Goal: Use online tool/utility: Utilize a website feature to perform a specific function

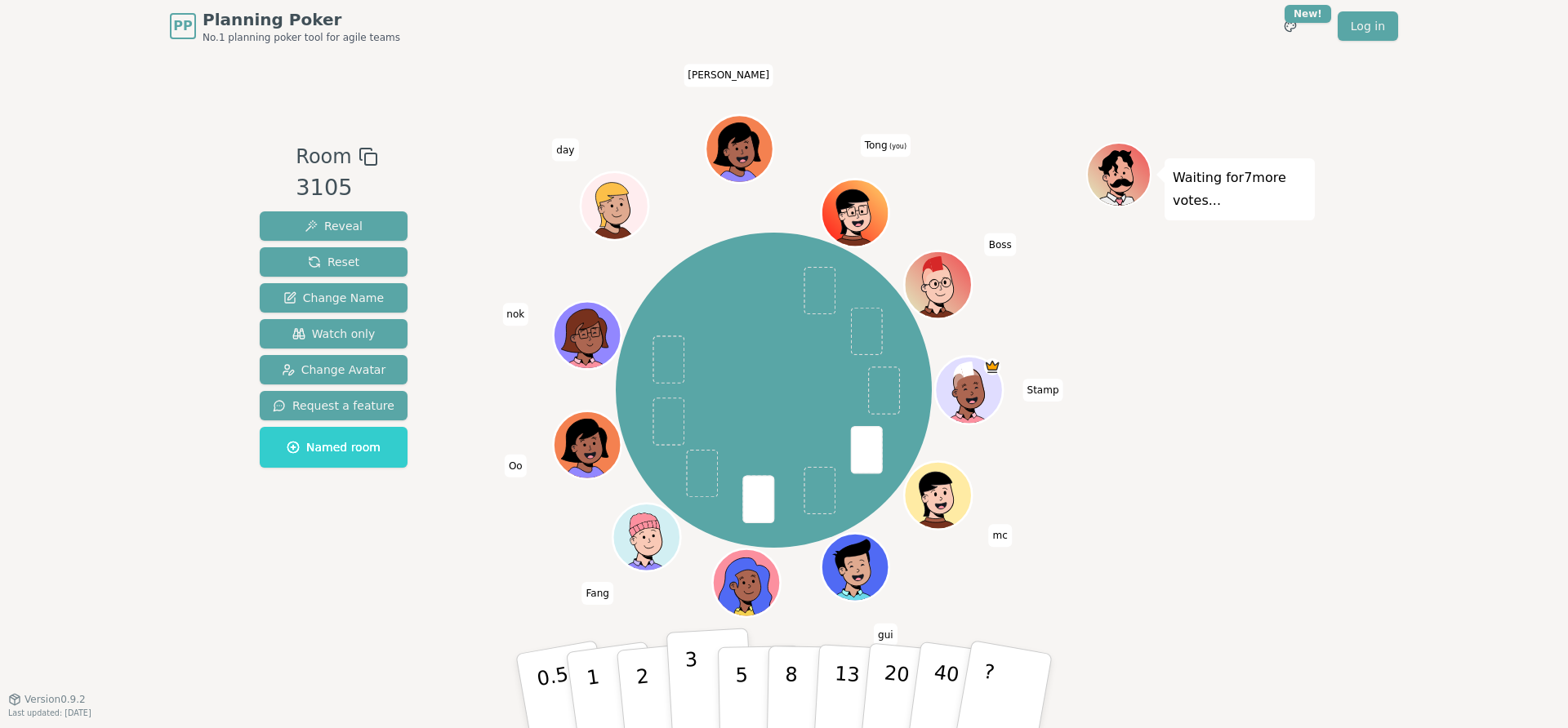
click at [687, 674] on p "3" at bounding box center [693, 693] width 18 height 89
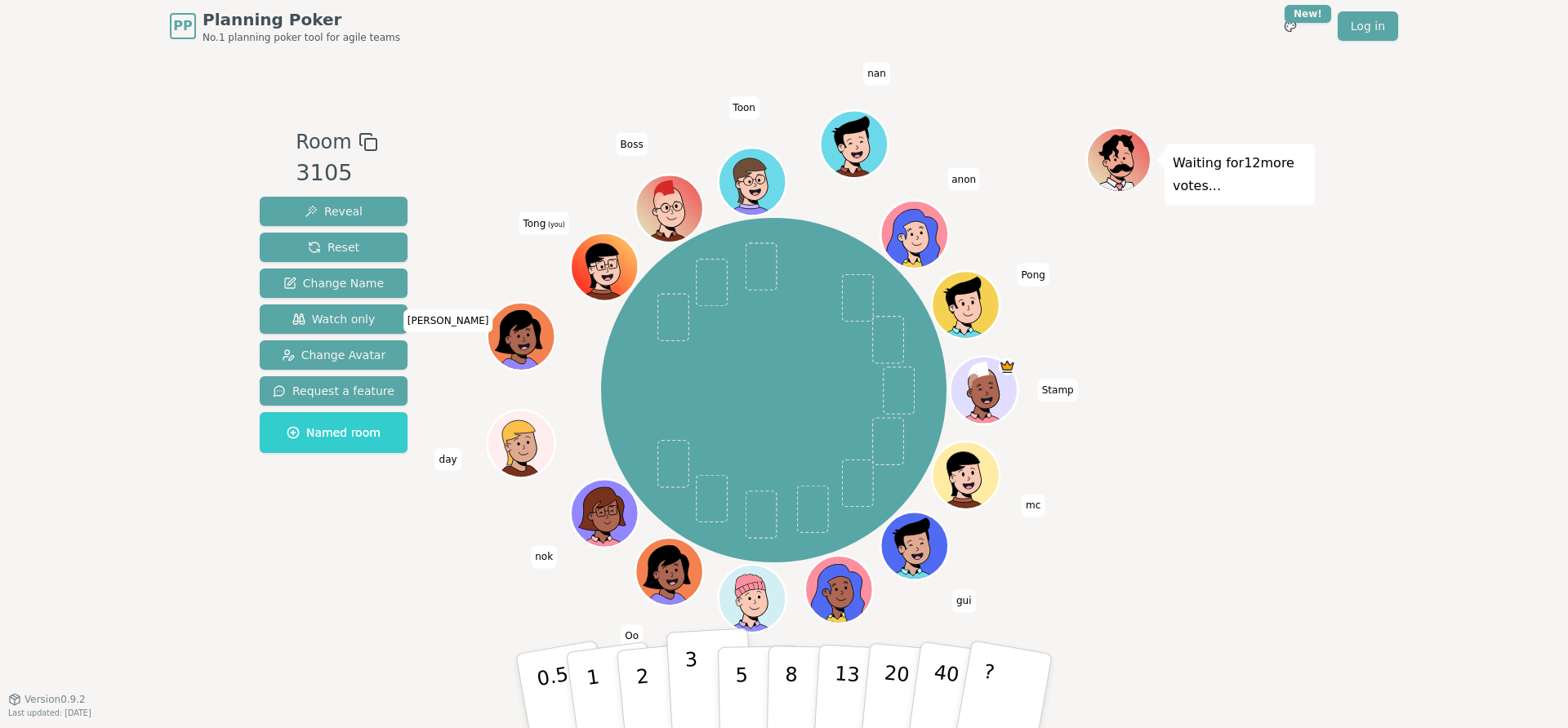
click at [702, 690] on button "3" at bounding box center [711, 691] width 89 height 127
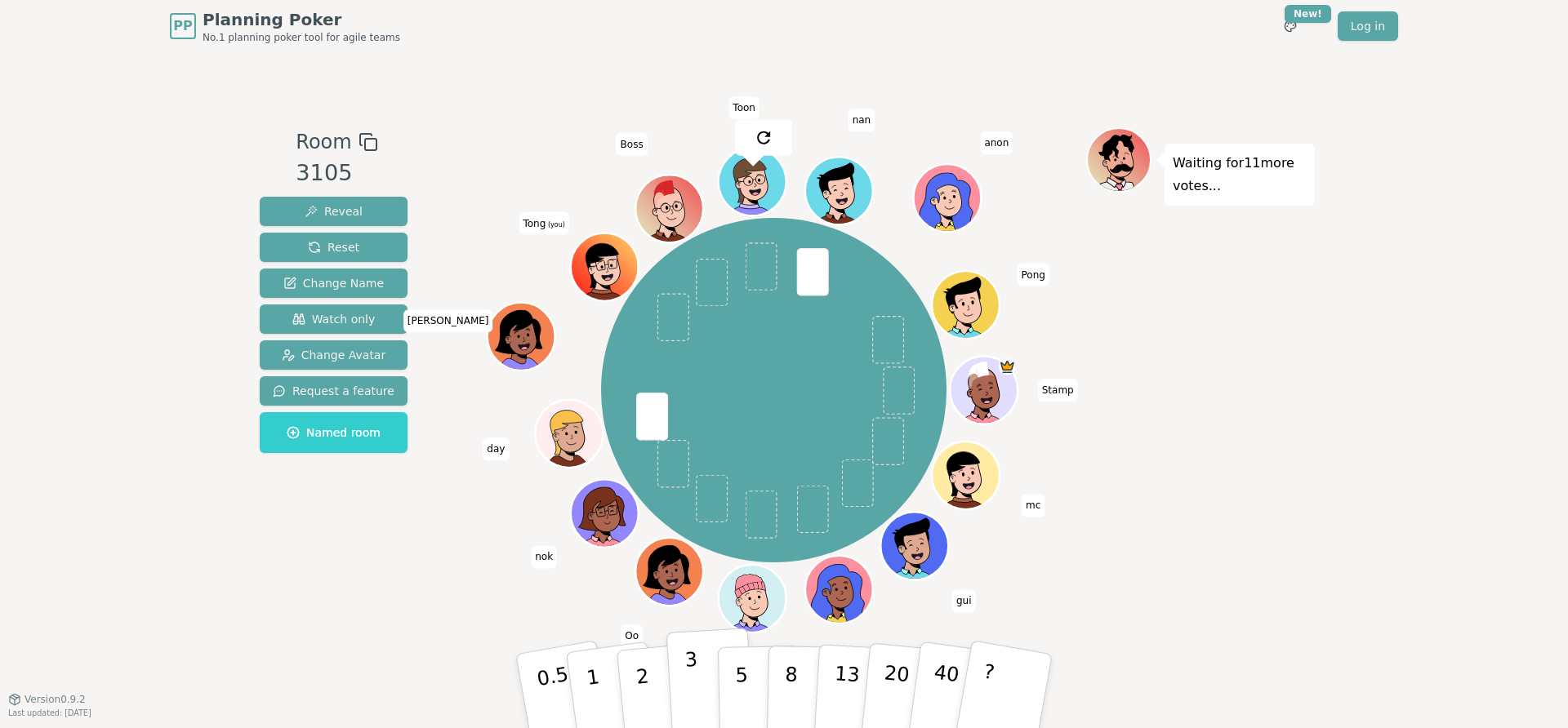
click at [701, 657] on button "3" at bounding box center [711, 691] width 89 height 127
click at [742, 675] on p "5" at bounding box center [742, 691] width 14 height 89
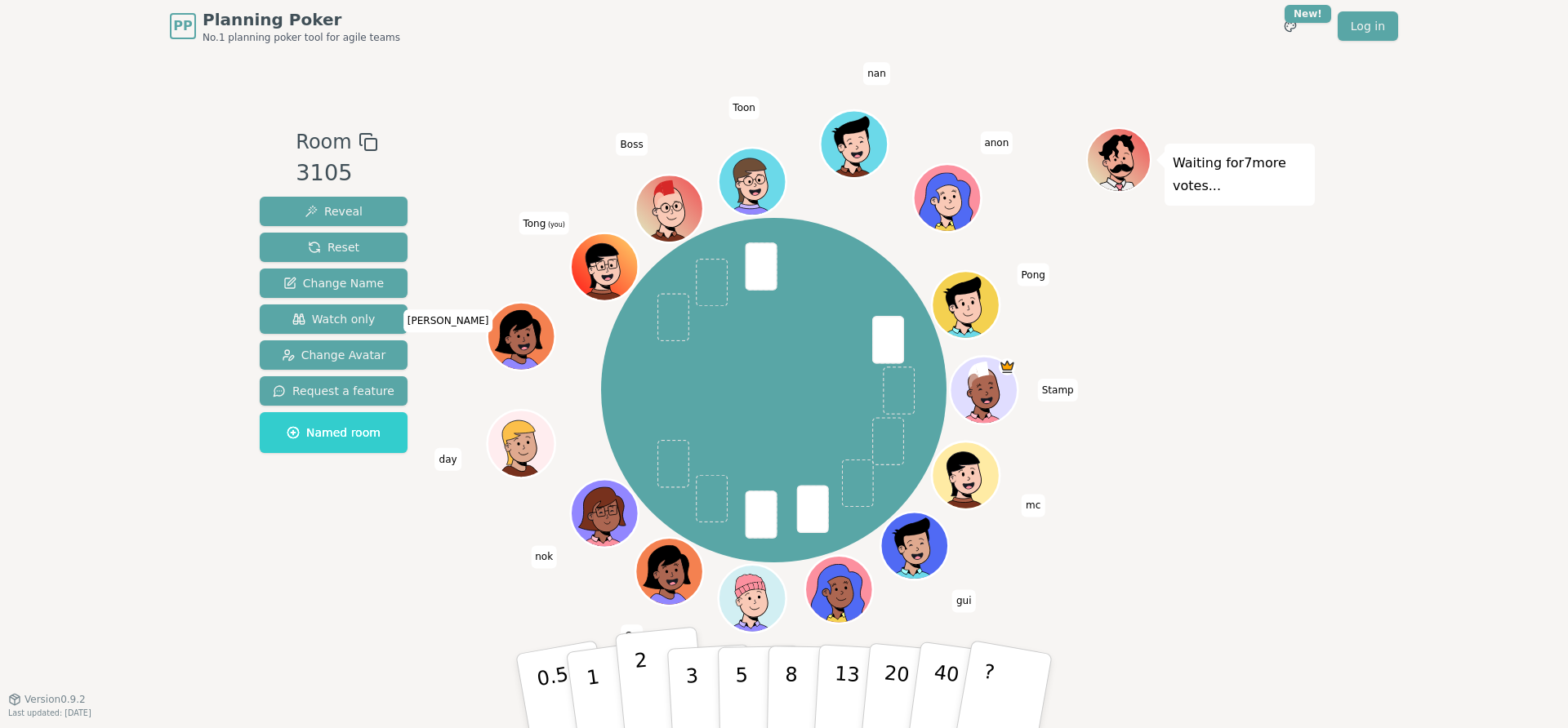
click at [652, 689] on button "2" at bounding box center [661, 691] width 93 height 130
click at [640, 689] on p "2" at bounding box center [644, 694] width 21 height 89
click at [641, 684] on p "2" at bounding box center [644, 694] width 21 height 89
click at [694, 692] on p "3" at bounding box center [693, 693] width 18 height 89
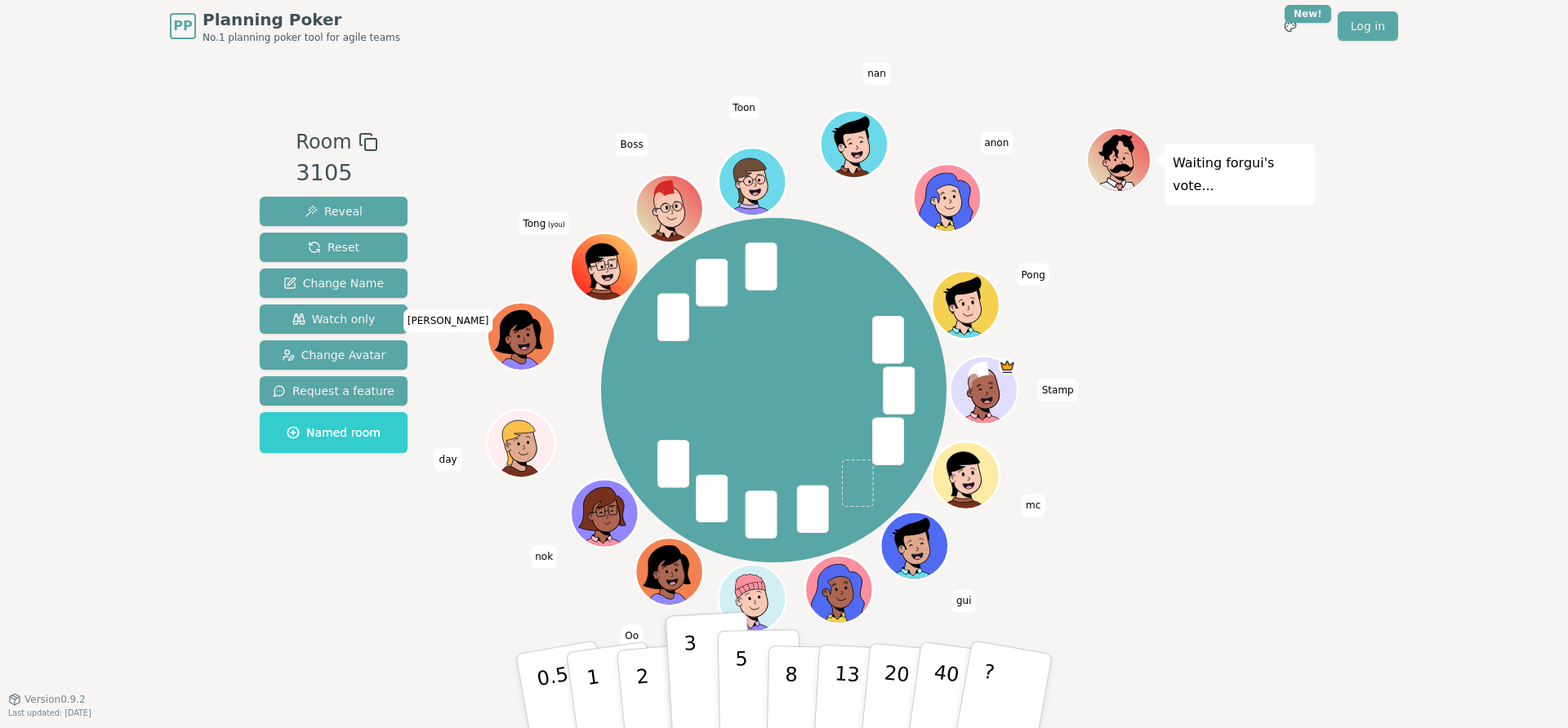
click at [750, 692] on button "5" at bounding box center [760, 691] width 84 height 124
click at [698, 691] on button "3" at bounding box center [711, 691] width 89 height 127
click at [744, 688] on p "5" at bounding box center [742, 691] width 14 height 89
